Goal: Task Accomplishment & Management: Complete application form

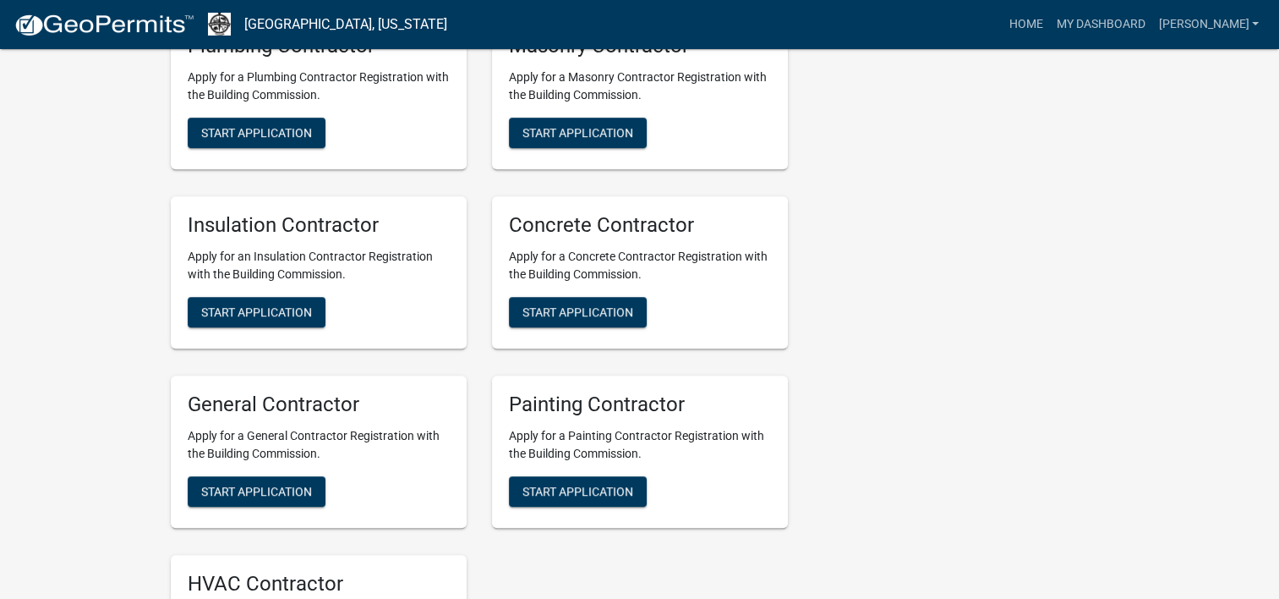
scroll to position [1099, 0]
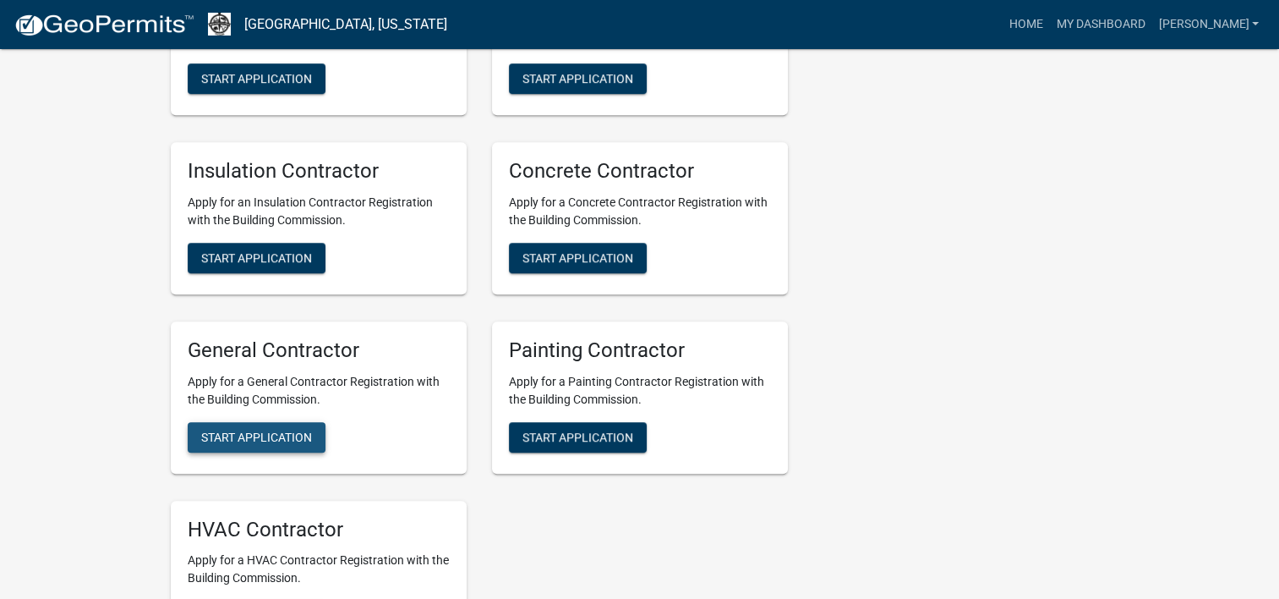
click at [247, 443] on span "Start Application" at bounding box center [256, 436] width 111 height 14
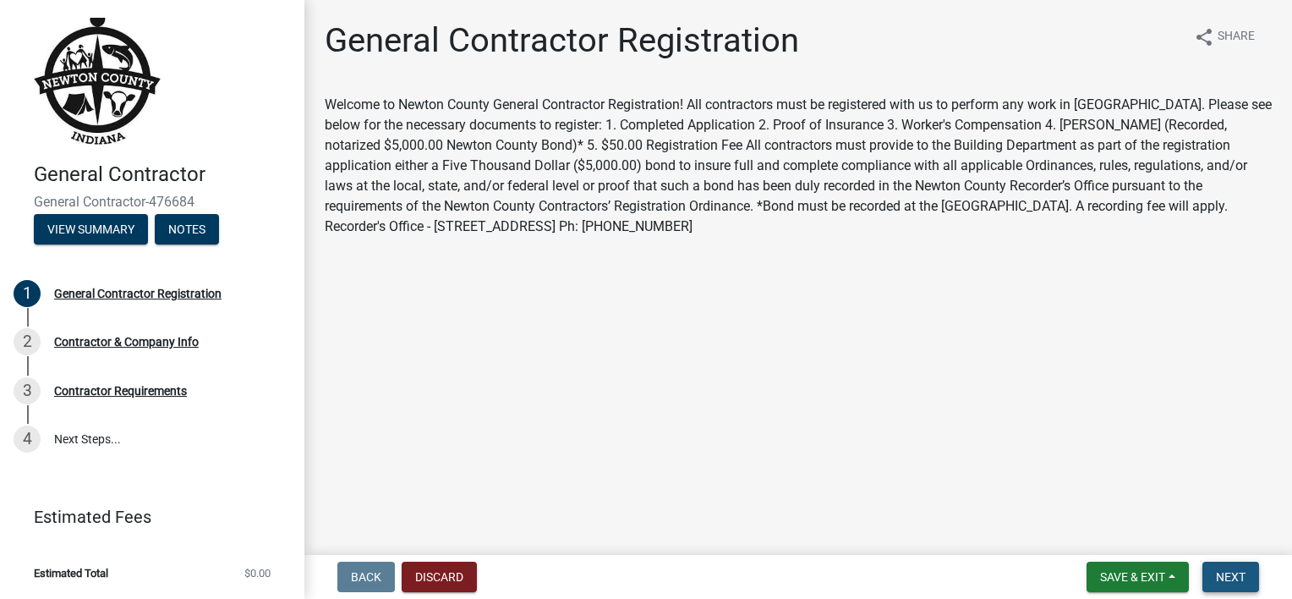
click at [1238, 579] on span "Next" at bounding box center [1231, 577] width 30 height 14
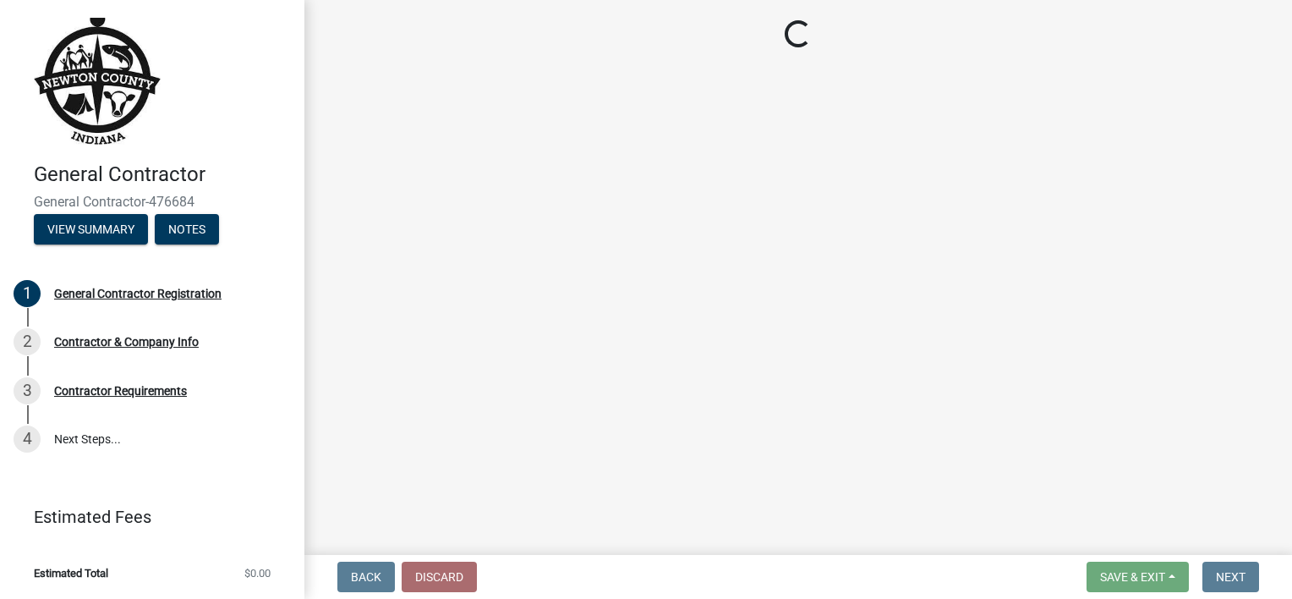
select select "IN"
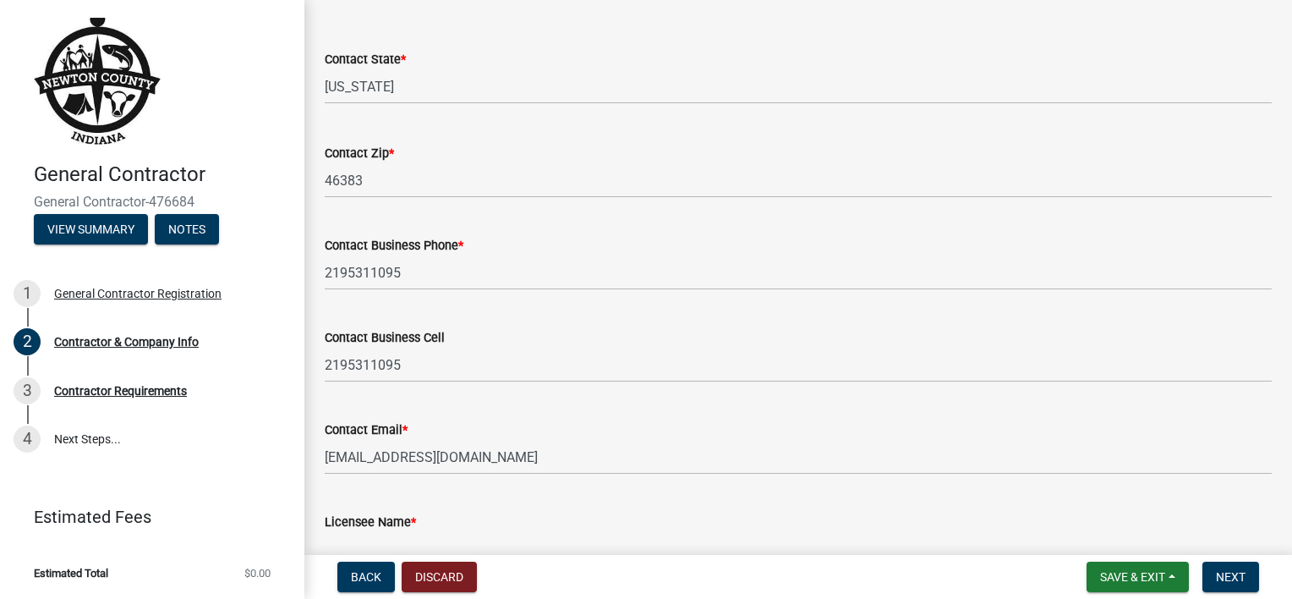
scroll to position [741, 0]
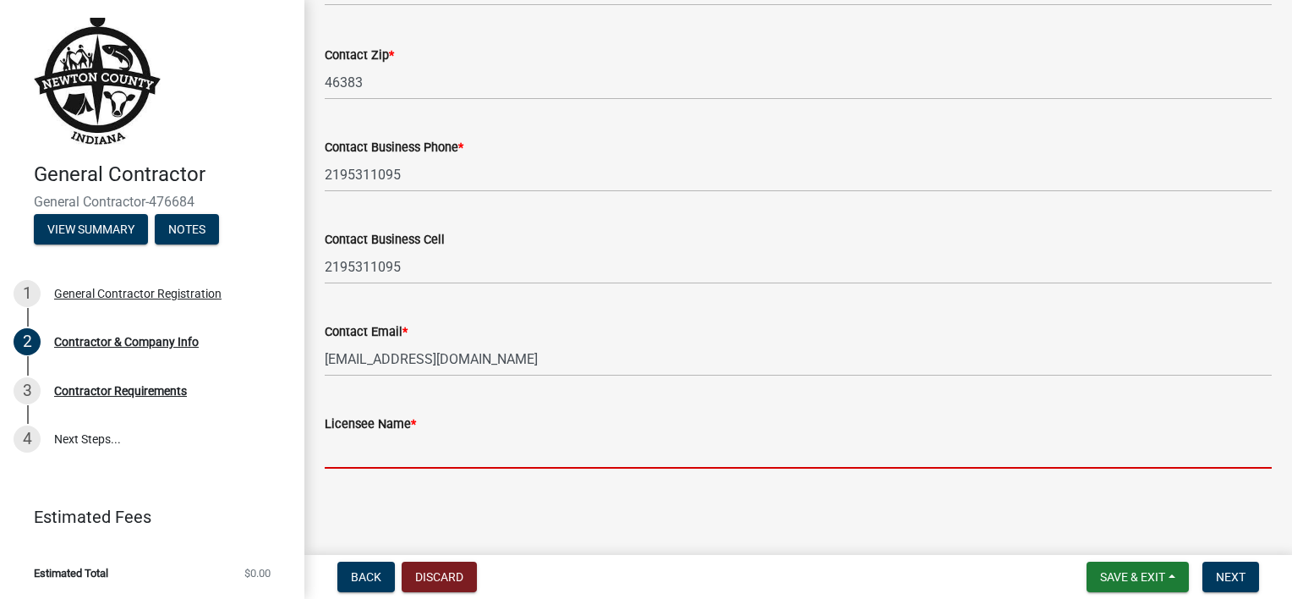
click at [382, 453] on input "Licensee Name *" at bounding box center [798, 451] width 947 height 35
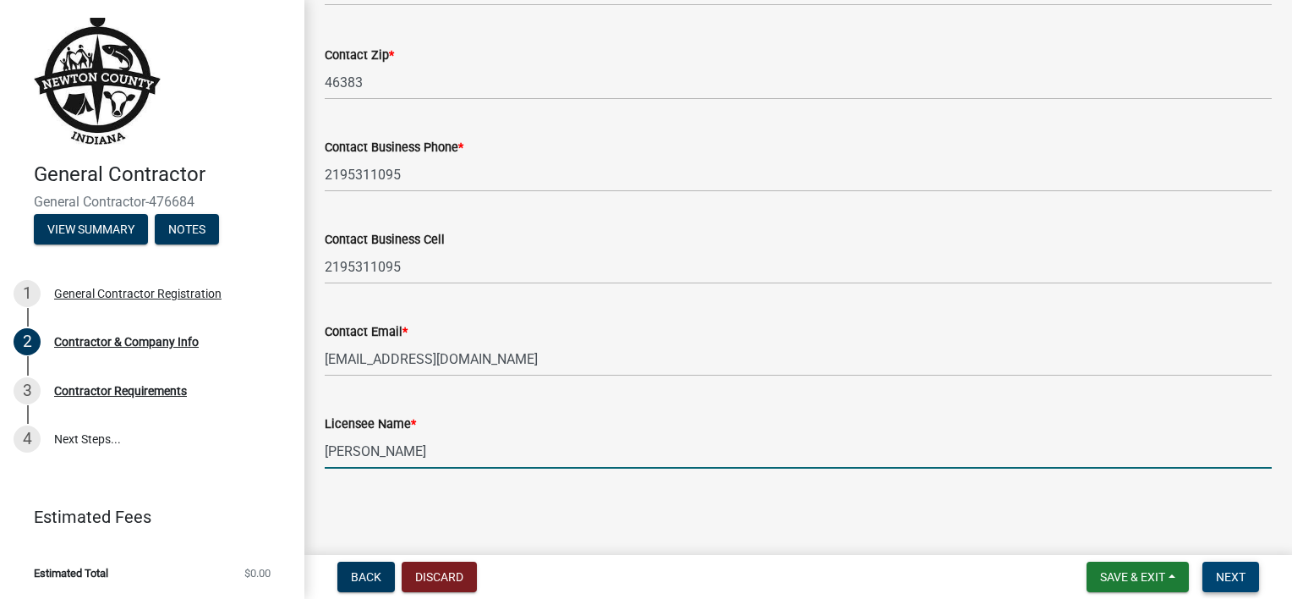
type input "[PERSON_NAME]"
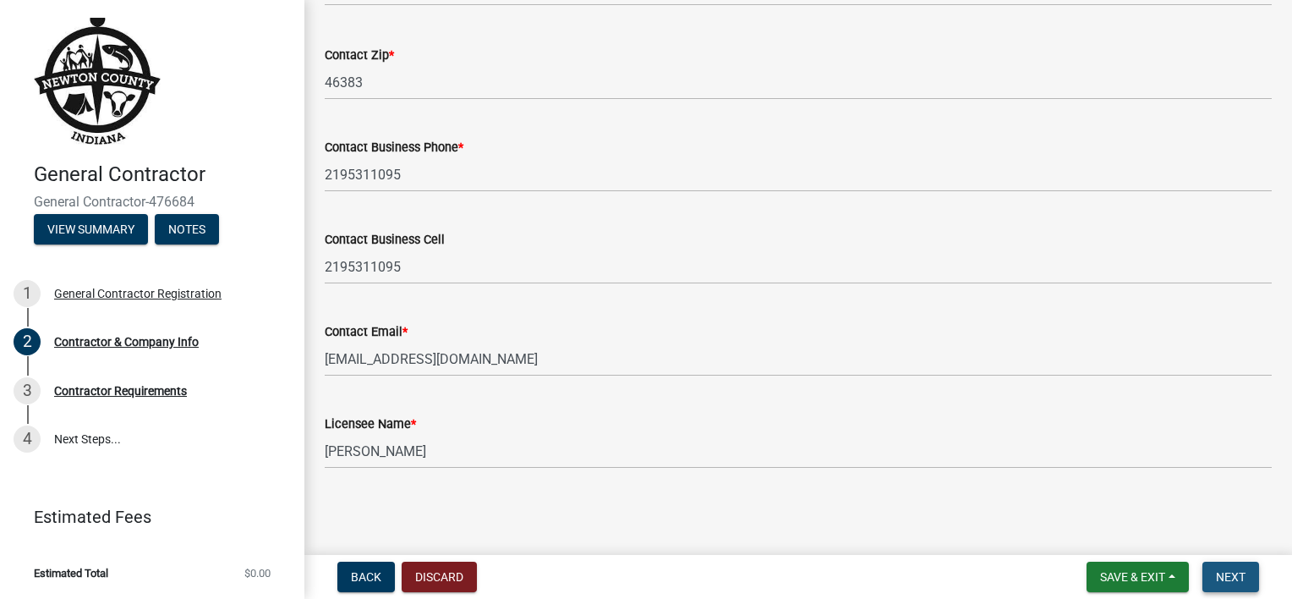
click at [1237, 575] on span "Next" at bounding box center [1231, 577] width 30 height 14
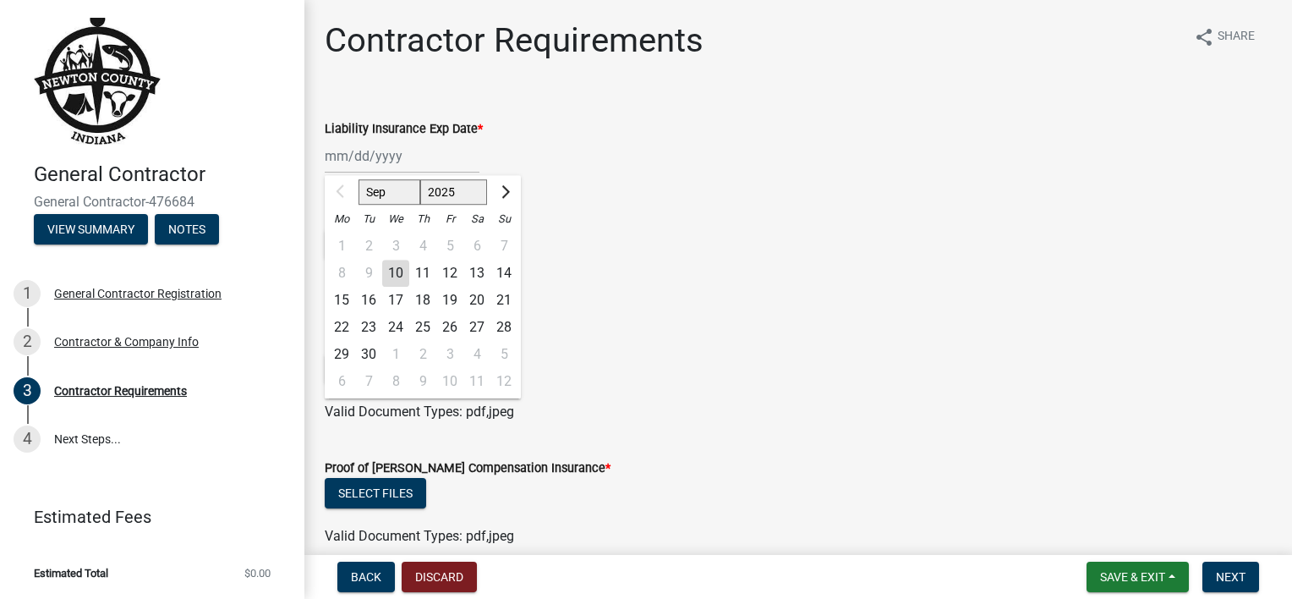
click at [340, 152] on div "Sep Oct Nov [DATE] 2026 2027 2028 2029 2030 2031 2032 2033 2034 2035 2036 2037 …" at bounding box center [402, 156] width 155 height 35
click at [342, 197] on div at bounding box center [342, 191] width 34 height 27
click at [342, 198] on div at bounding box center [342, 191] width 34 height 27
click at [506, 195] on button "Next month" at bounding box center [504, 191] width 20 height 27
click at [338, 189] on span "Previous month" at bounding box center [342, 191] width 13 height 13
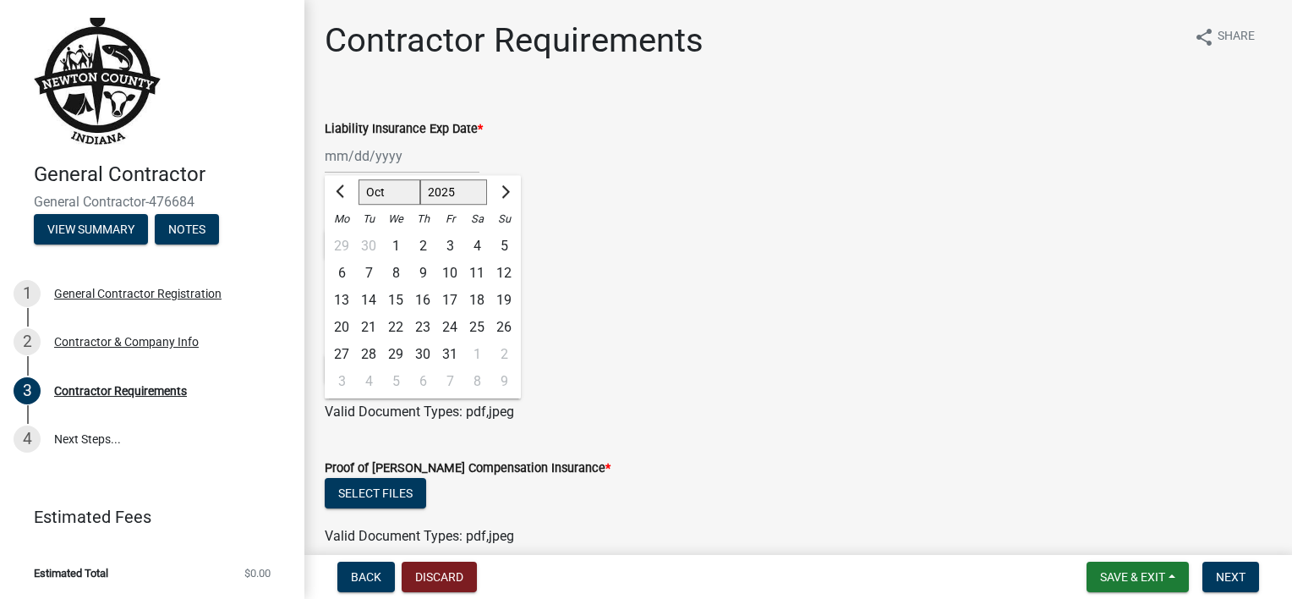
select select "9"
click at [338, 189] on div at bounding box center [342, 191] width 34 height 27
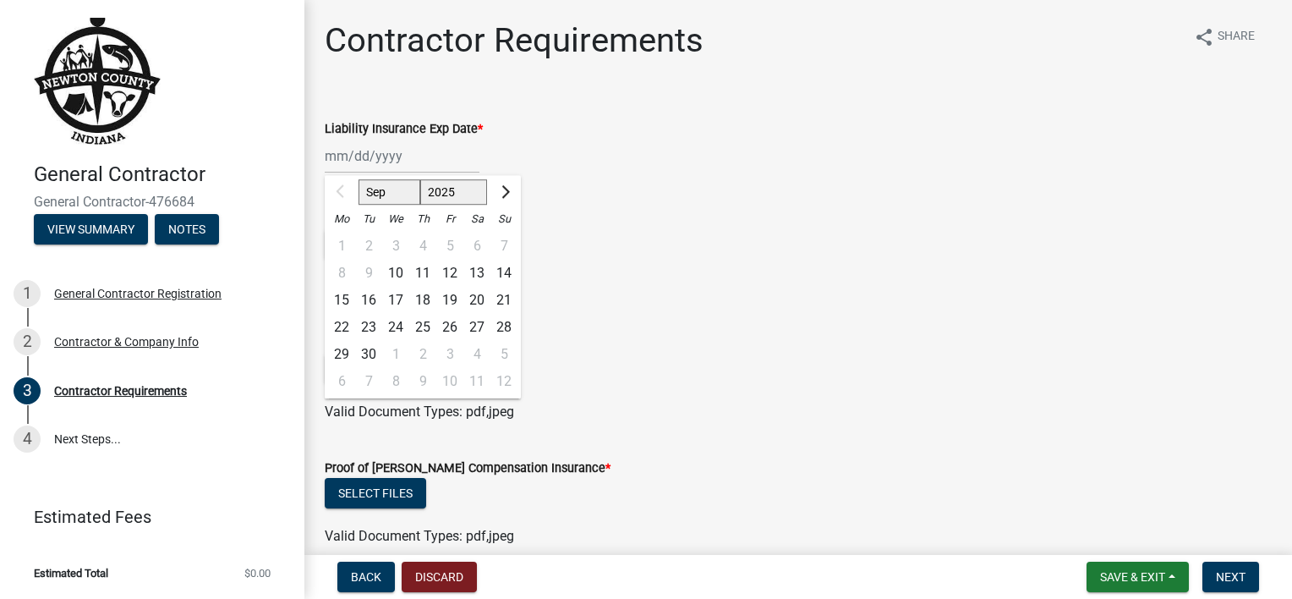
click at [338, 189] on div at bounding box center [342, 191] width 34 height 27
click at [588, 247] on div "Select files" at bounding box center [798, 246] width 947 height 35
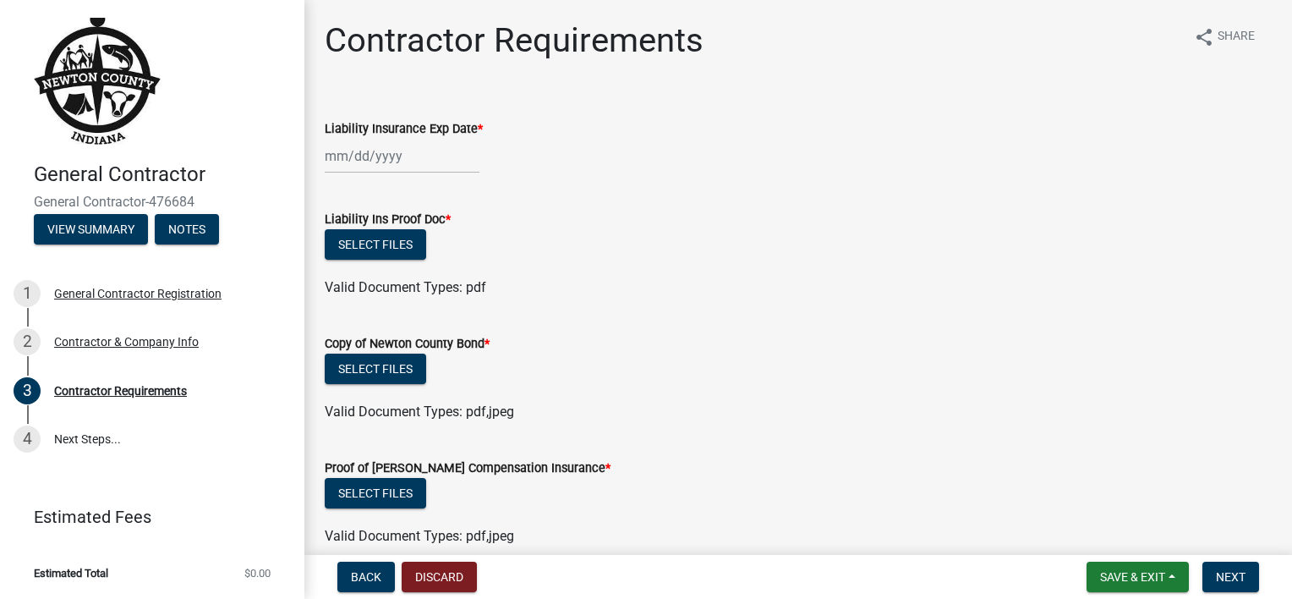
click at [348, 152] on div at bounding box center [402, 156] width 155 height 35
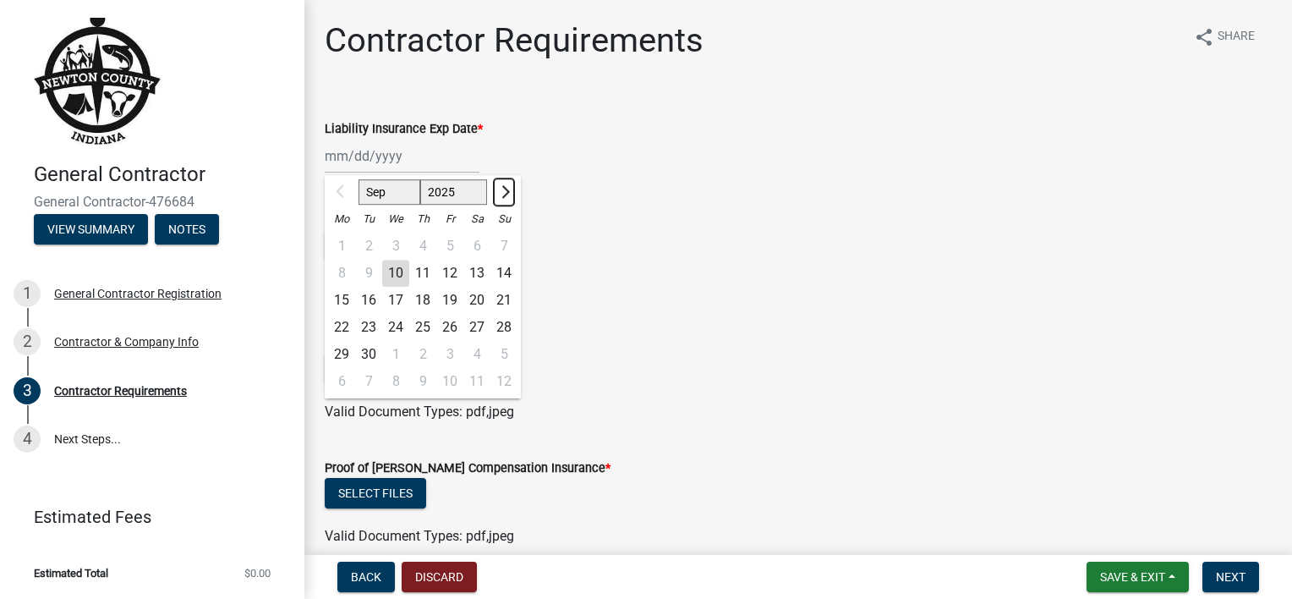
click at [504, 189] on span "Next month" at bounding box center [503, 191] width 13 height 13
select select "1"
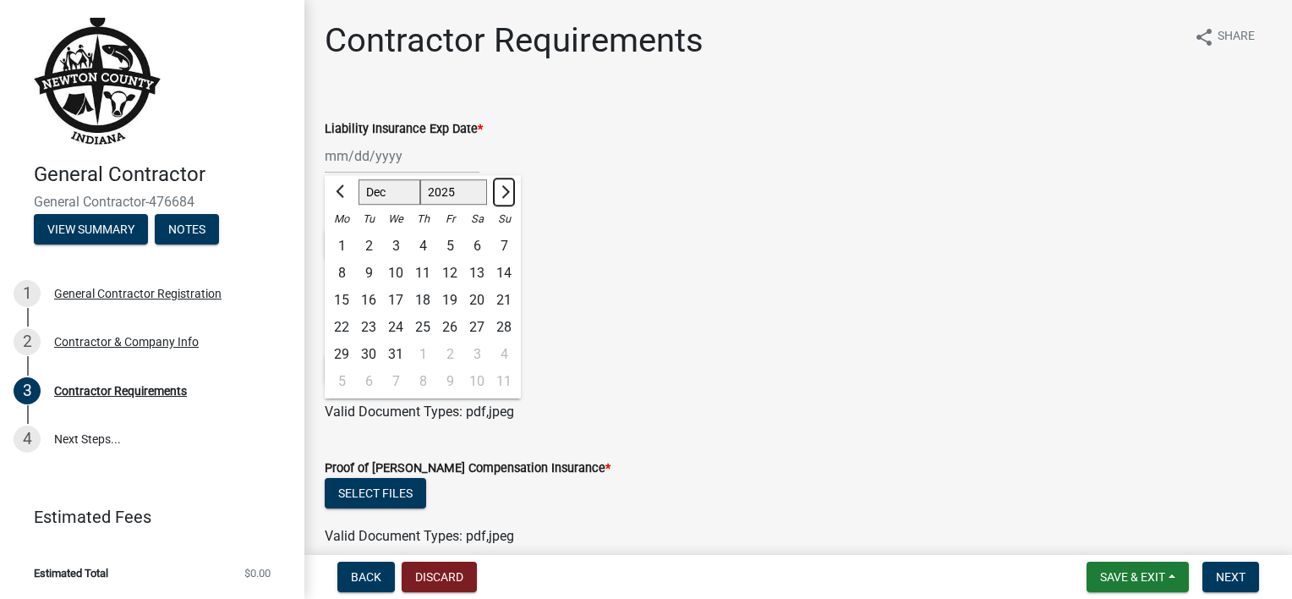
select select "2026"
click at [504, 189] on span "Next month" at bounding box center [503, 191] width 13 height 13
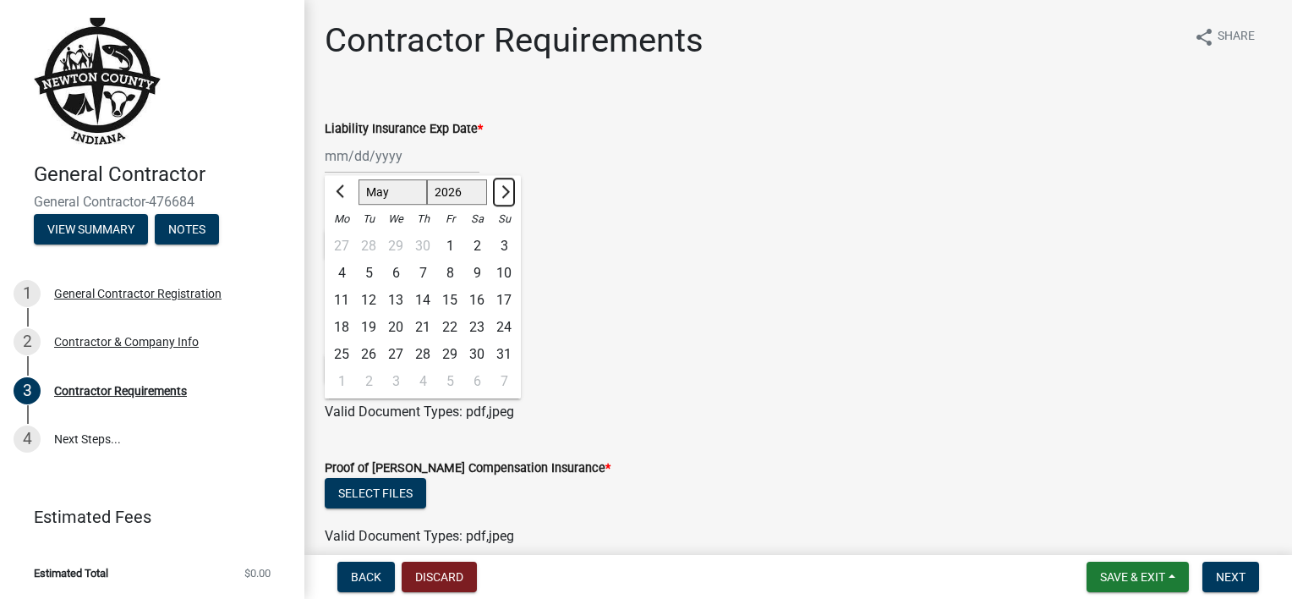
click at [504, 189] on span "Next month" at bounding box center [503, 191] width 13 height 13
click at [345, 195] on button "Previous month" at bounding box center [341, 191] width 20 height 27
select select "5"
click at [450, 249] on div "1" at bounding box center [449, 245] width 27 height 27
type input "[DATE]"
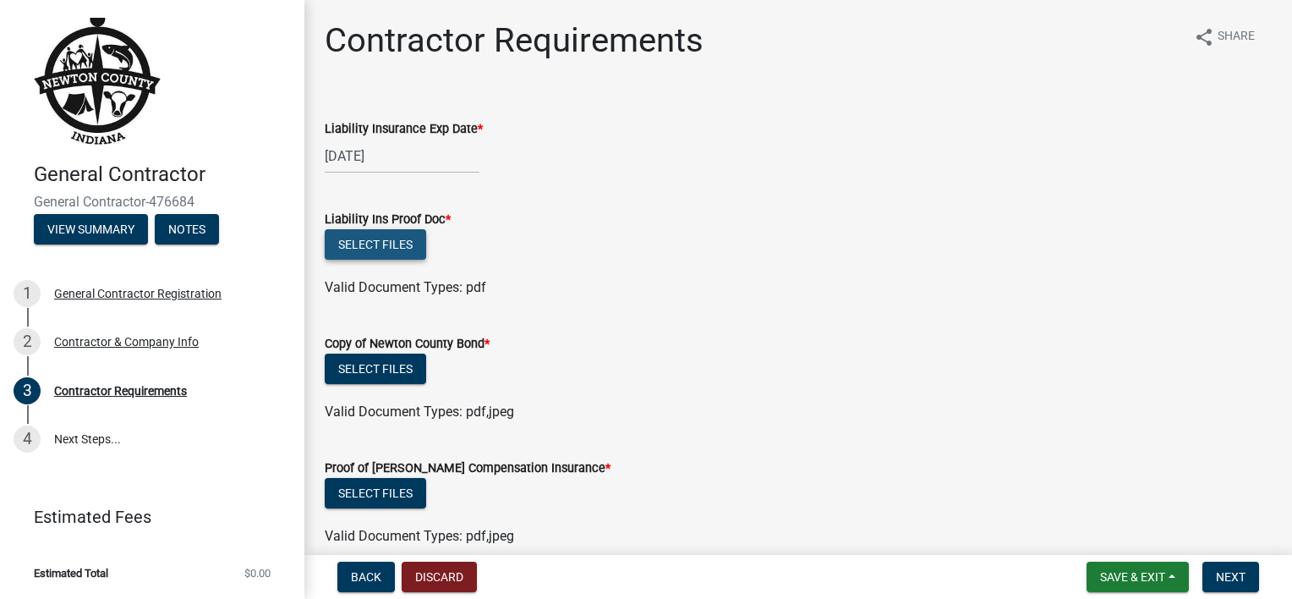
click at [378, 244] on button "Select files" at bounding box center [375, 244] width 101 height 30
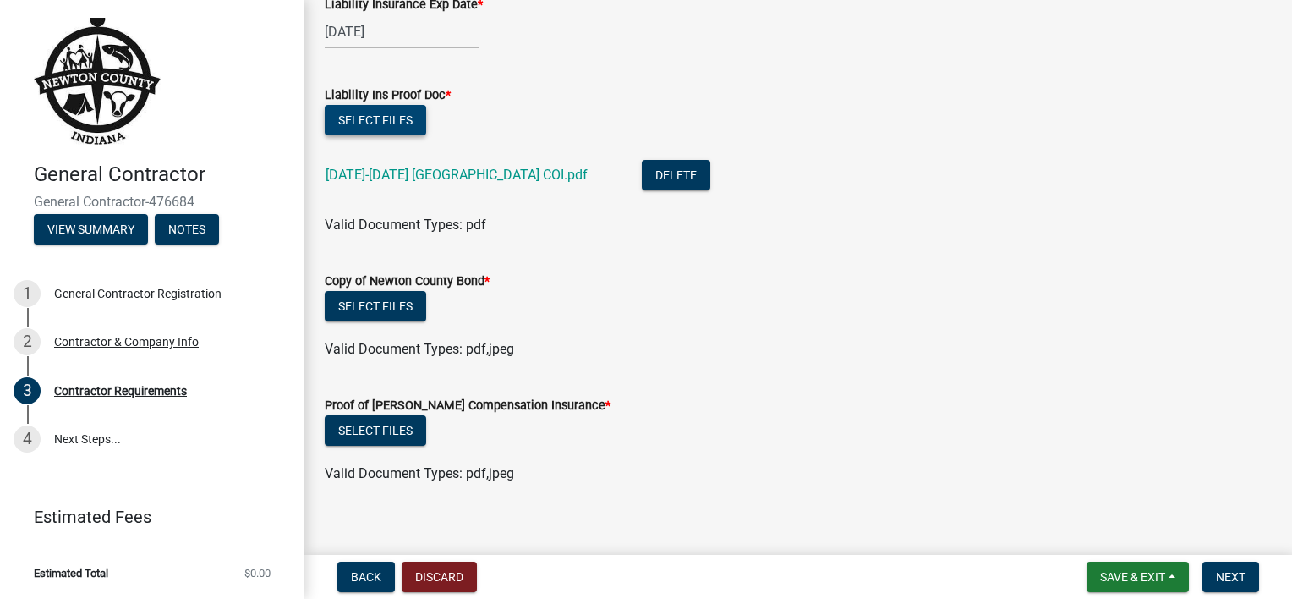
scroll to position [141, 0]
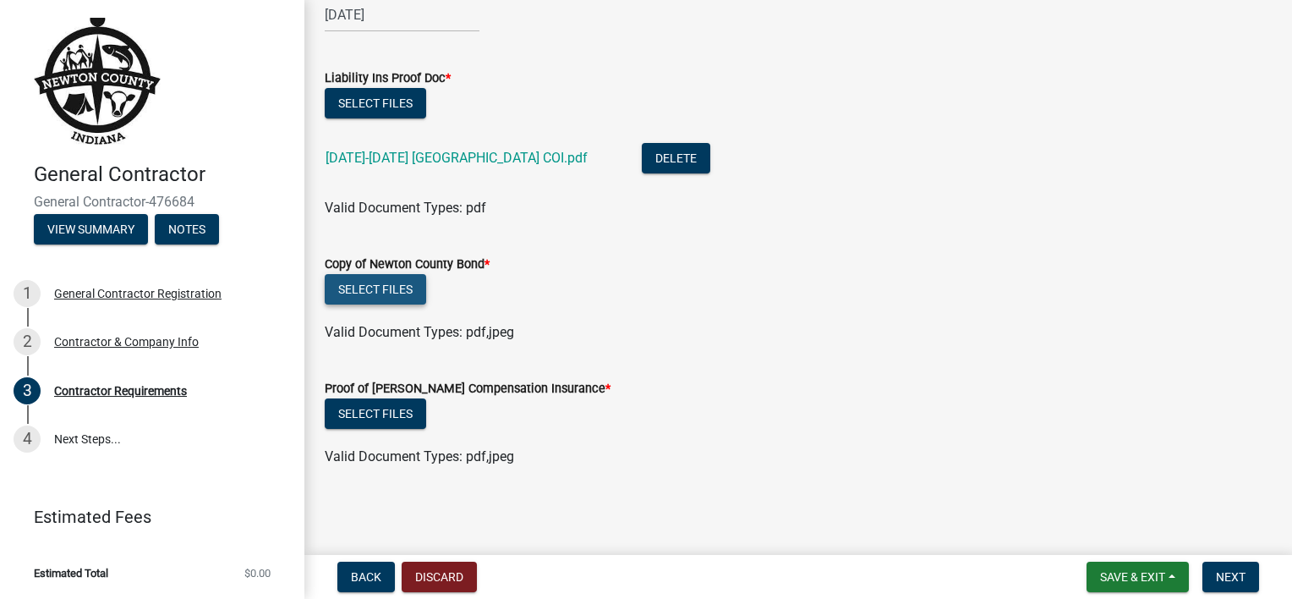
click at [382, 290] on button "Select files" at bounding box center [375, 289] width 101 height 30
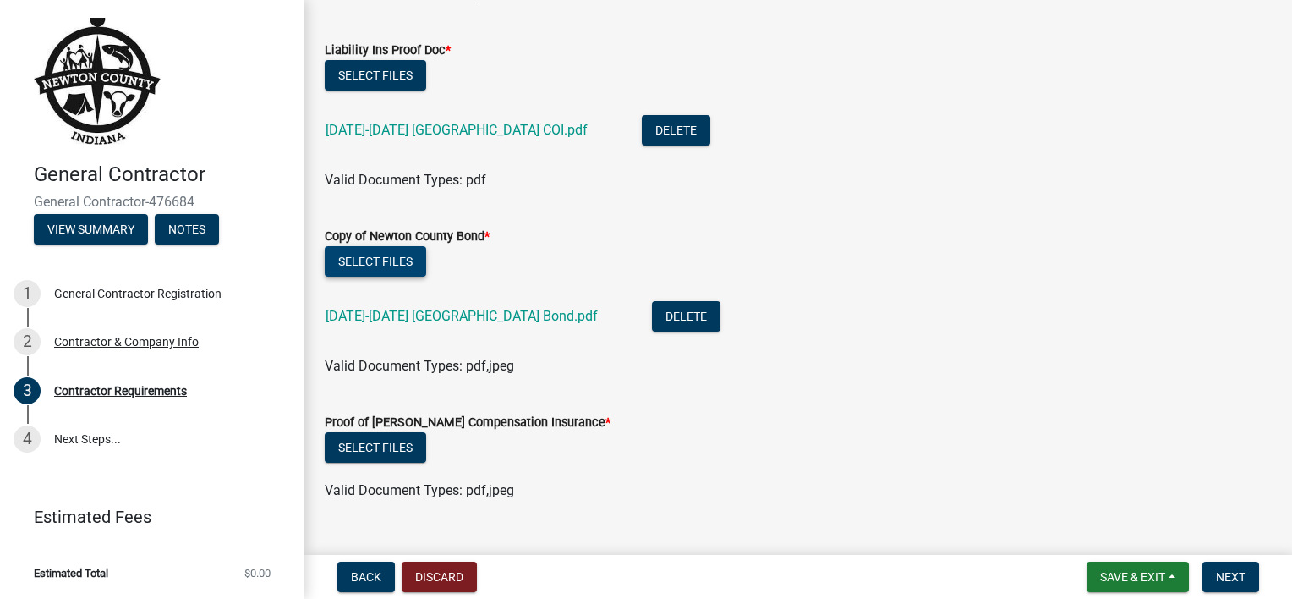
scroll to position [203, 0]
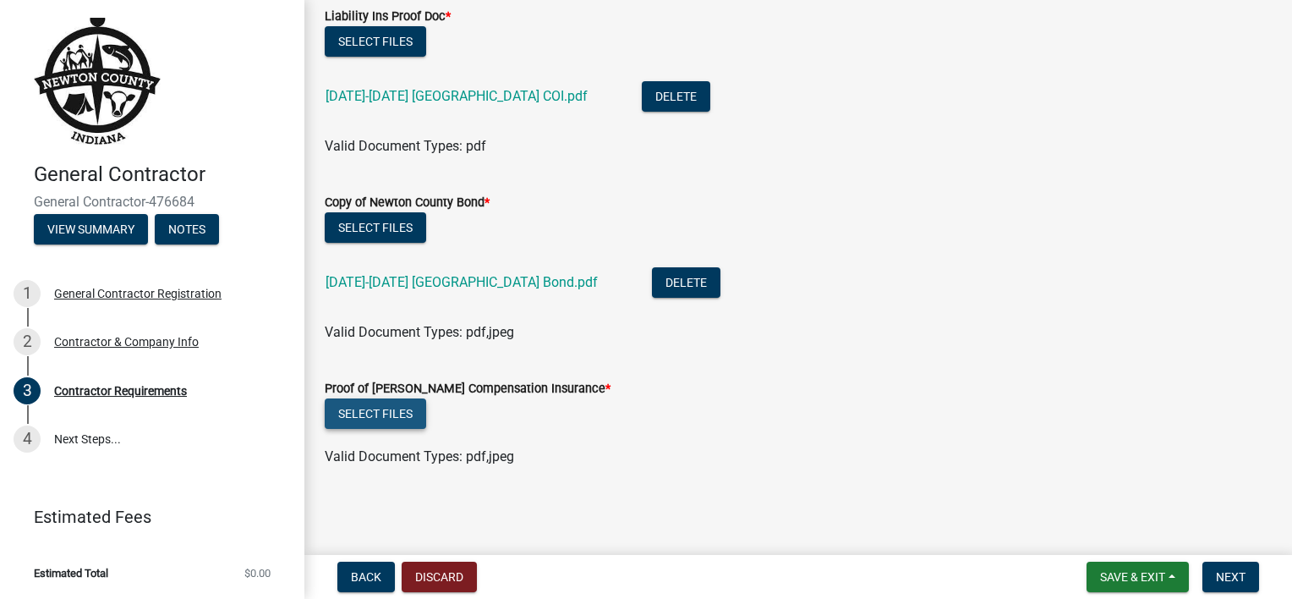
click at [380, 411] on button "Select files" at bounding box center [375, 413] width 101 height 30
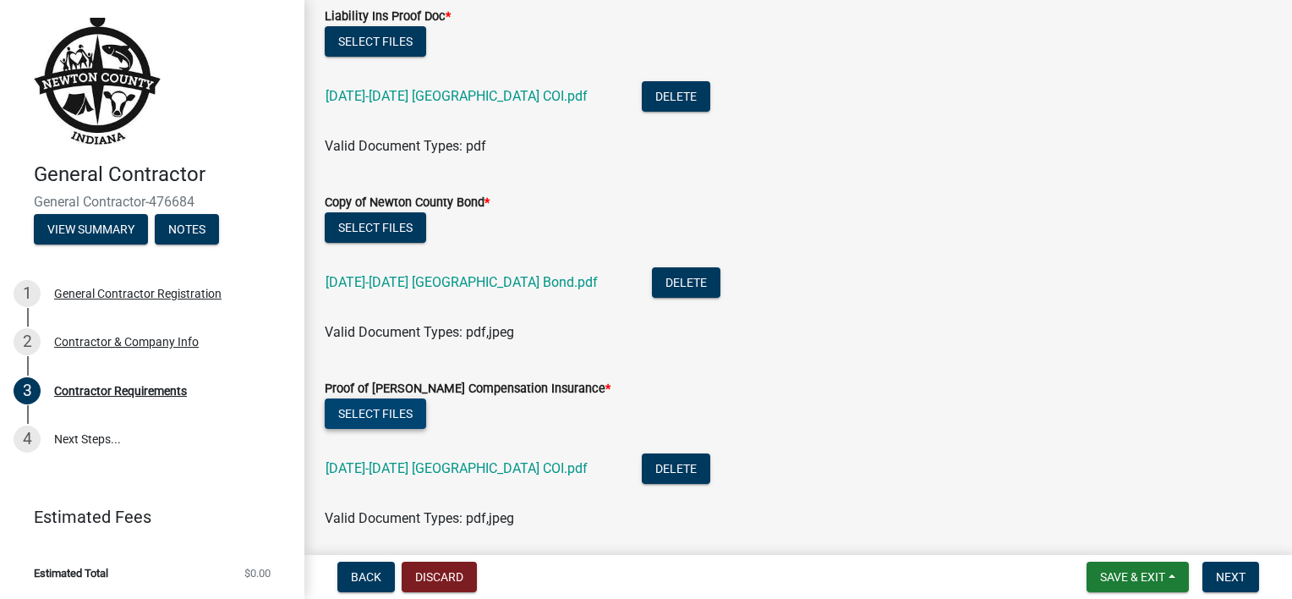
scroll to position [264, 0]
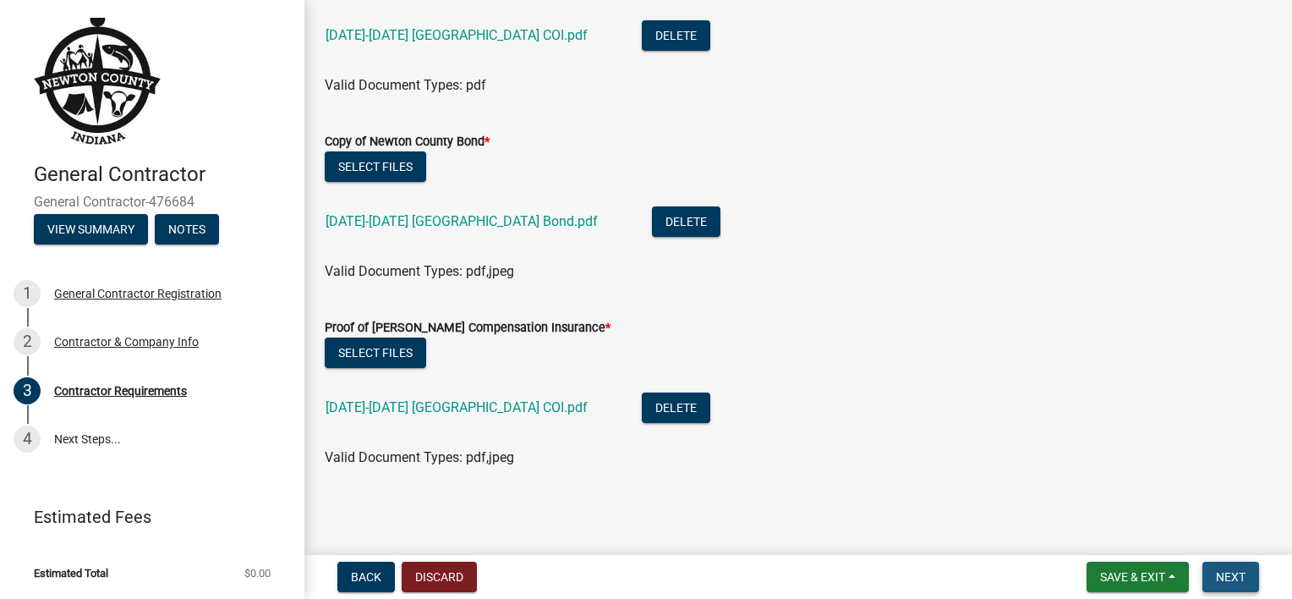
click at [1231, 572] on span "Next" at bounding box center [1231, 577] width 30 height 14
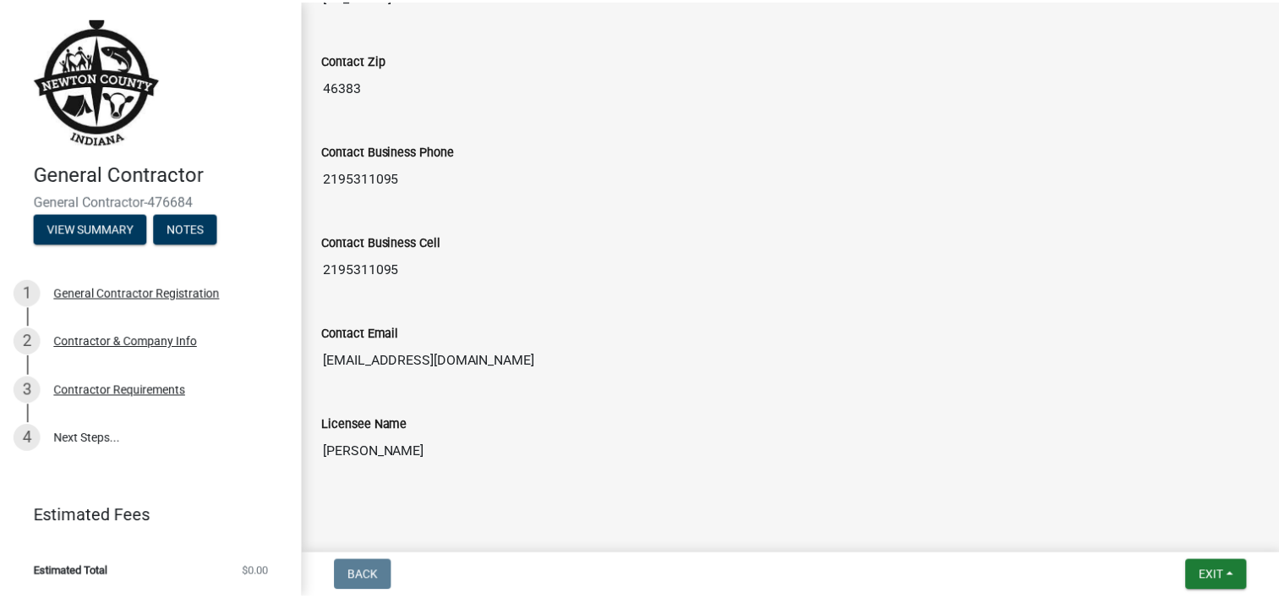
scroll to position [832, 0]
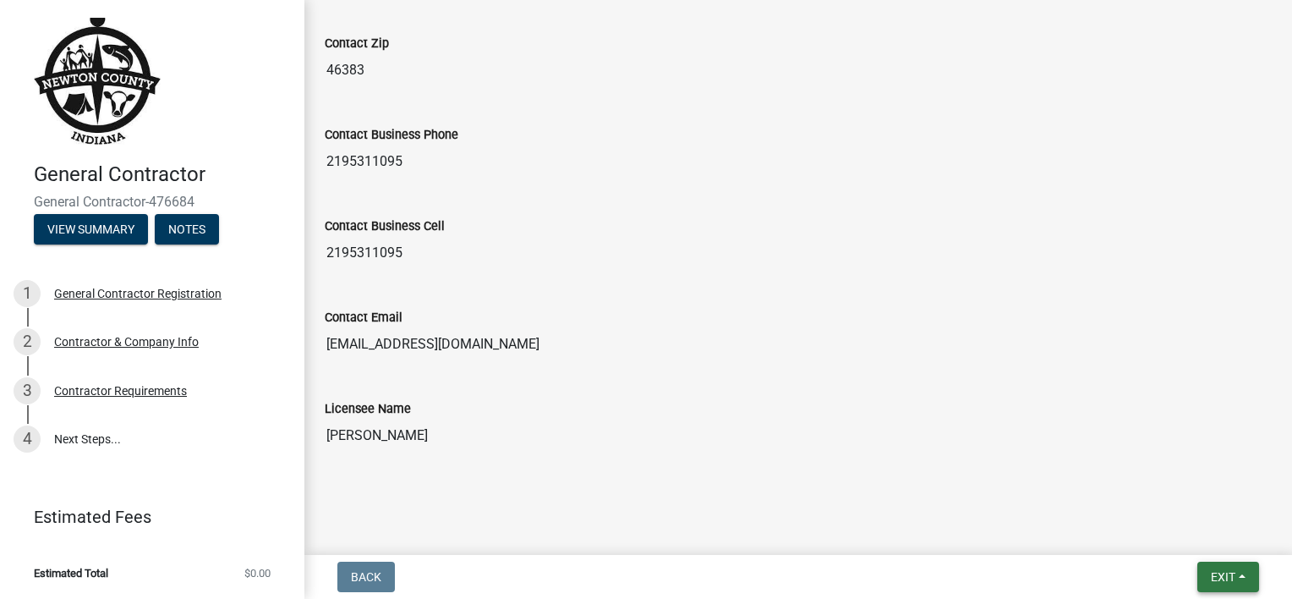
click at [1238, 578] on button "Exit" at bounding box center [1228, 576] width 62 height 30
click at [1169, 531] on button "Save & Exit" at bounding box center [1191, 532] width 135 height 41
